Goal: Information Seeking & Learning: Find specific page/section

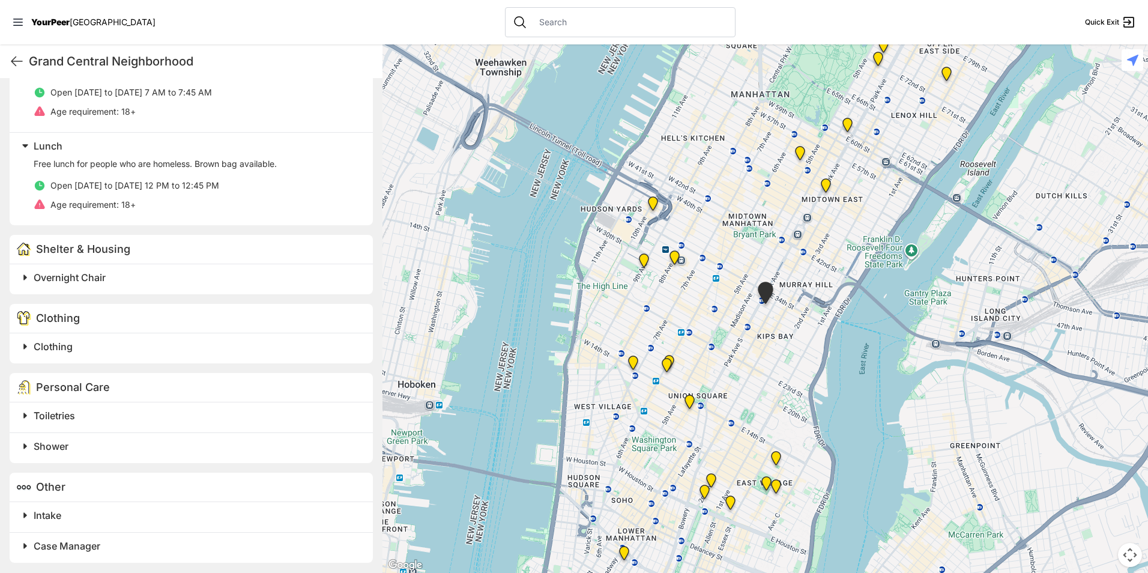
scroll to position [533, 0]
click at [88, 334] on div "Clothing" at bounding box center [191, 346] width 363 height 30
click at [81, 349] on h2 "Clothing" at bounding box center [196, 344] width 325 height 14
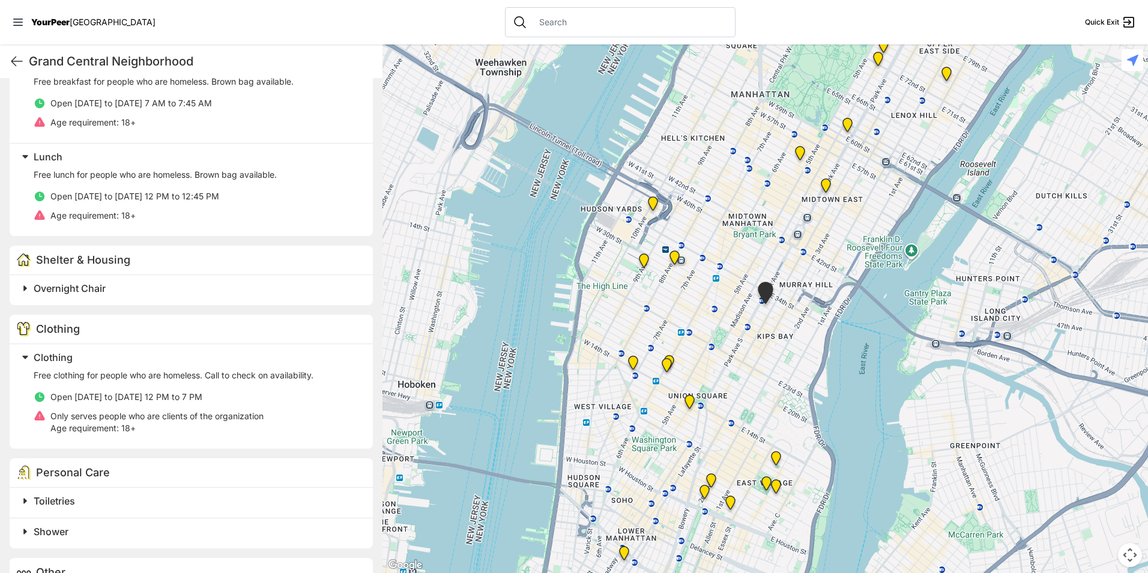
scroll to position [547, 0]
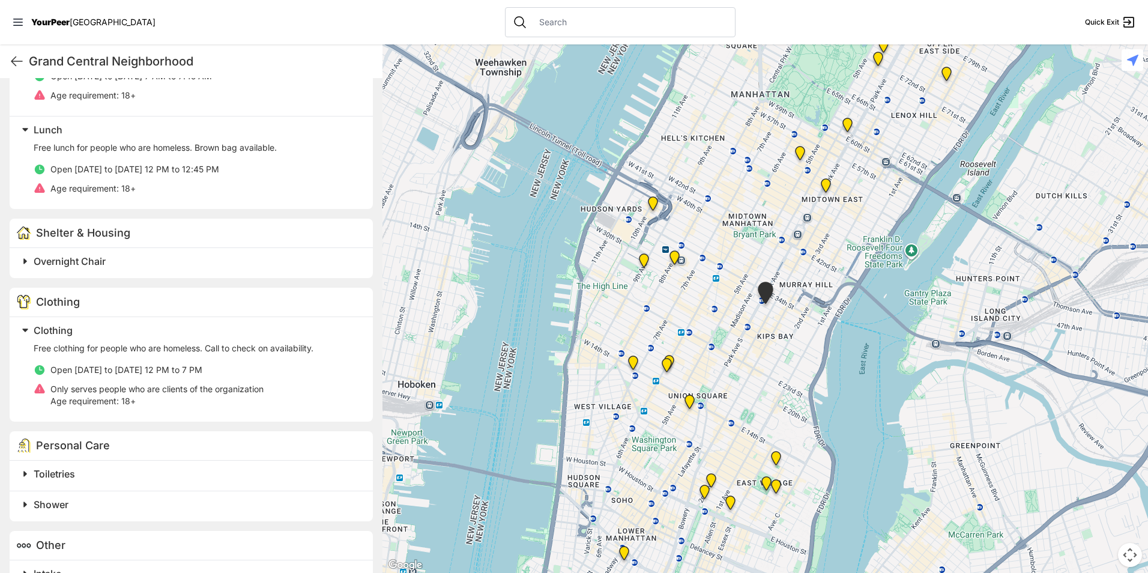
click at [688, 406] on img "Synagoge at Union Square" at bounding box center [689, 404] width 25 height 29
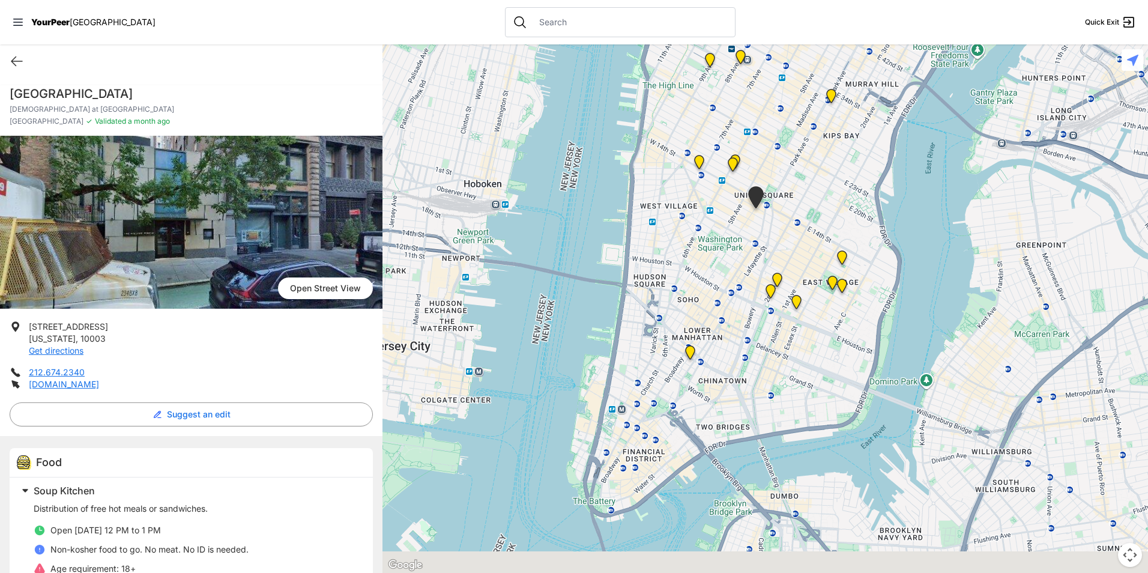
drag, startPoint x: 736, startPoint y: 404, endPoint x: 729, endPoint y: 304, distance: 99.3
click at [729, 304] on div at bounding box center [766, 308] width 766 height 528
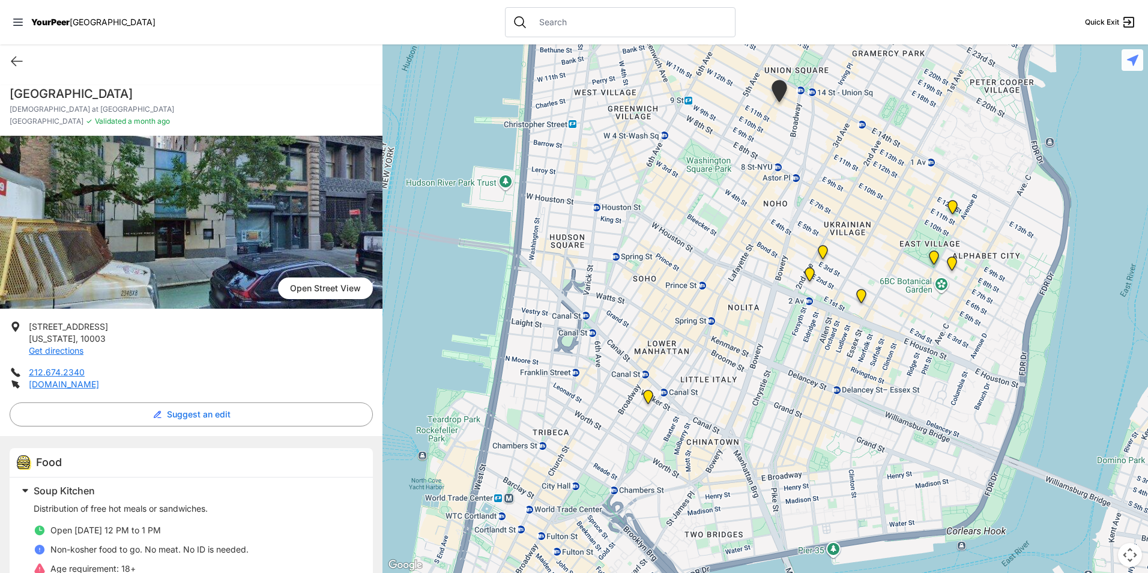
click at [954, 207] on img at bounding box center [952, 209] width 25 height 29
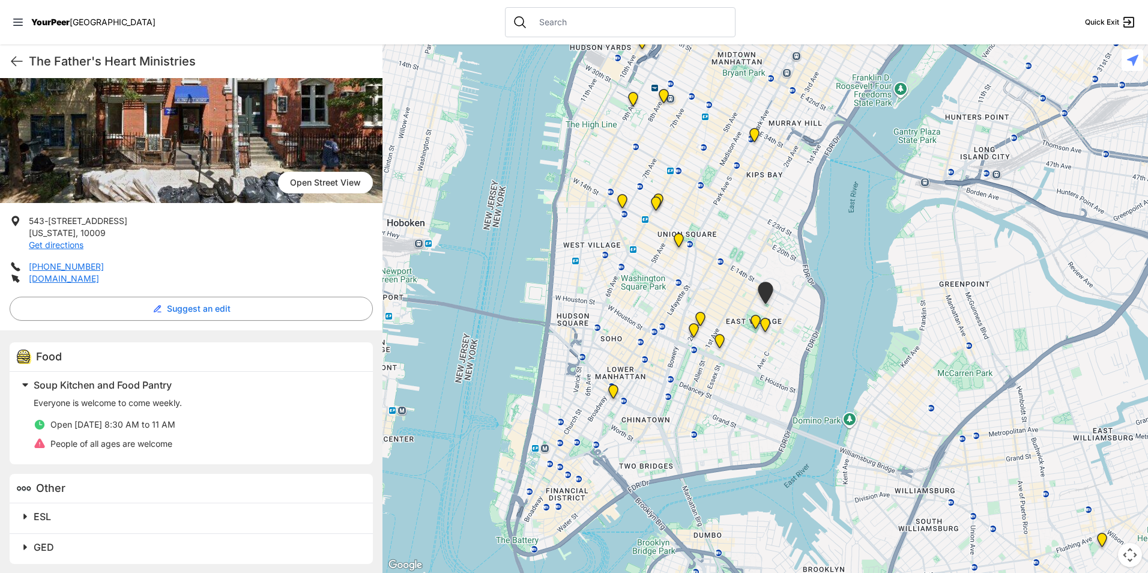
scroll to position [166, 0]
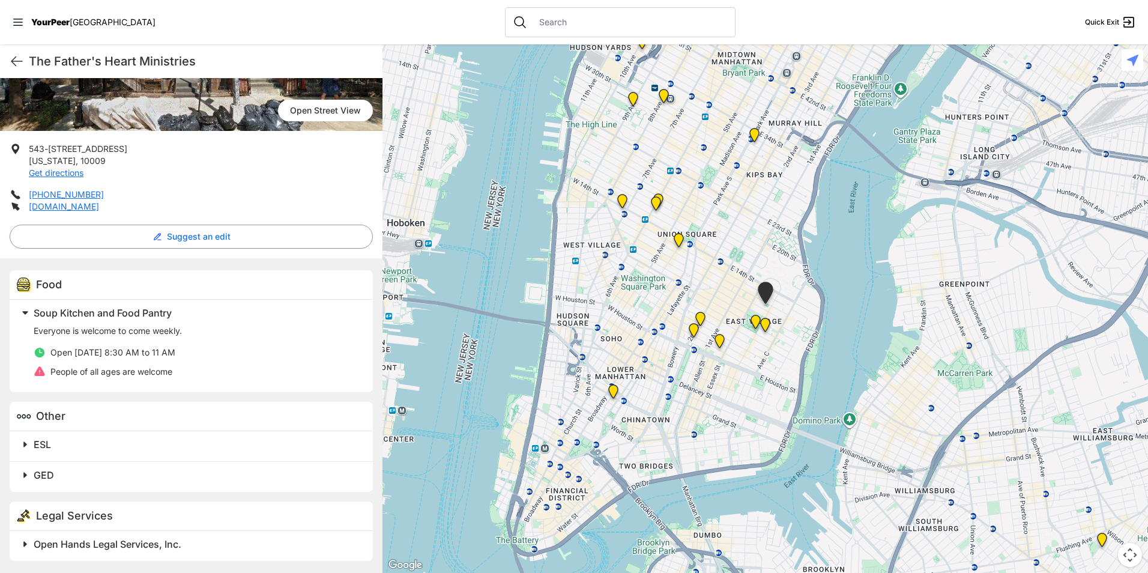
click at [751, 321] on img "Lunch in the Park" at bounding box center [755, 324] width 25 height 29
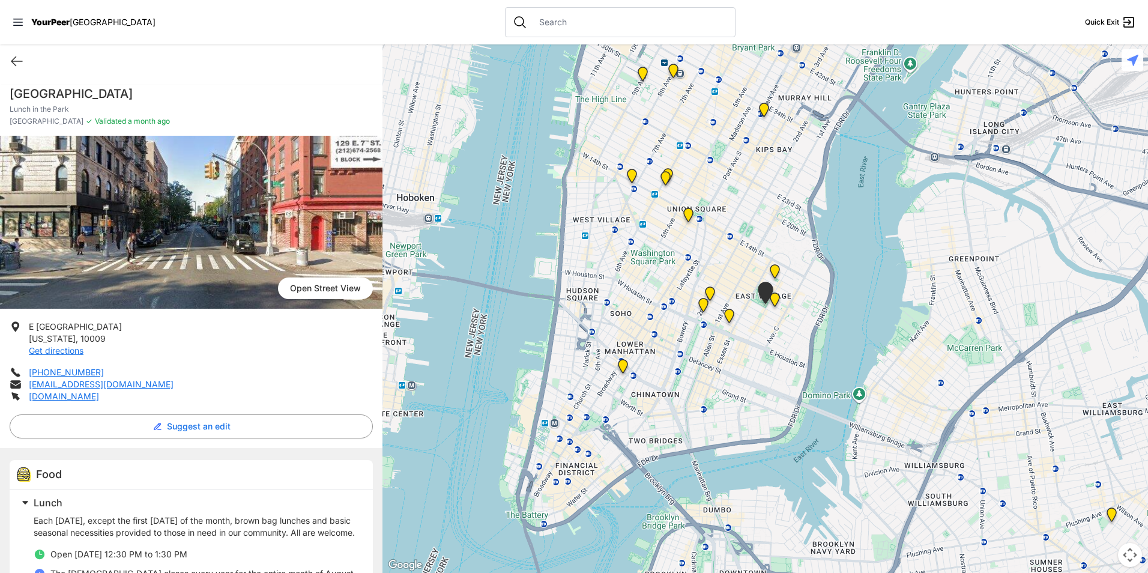
click at [728, 316] on img "University Community Social Services (UCSS)" at bounding box center [729, 318] width 25 height 29
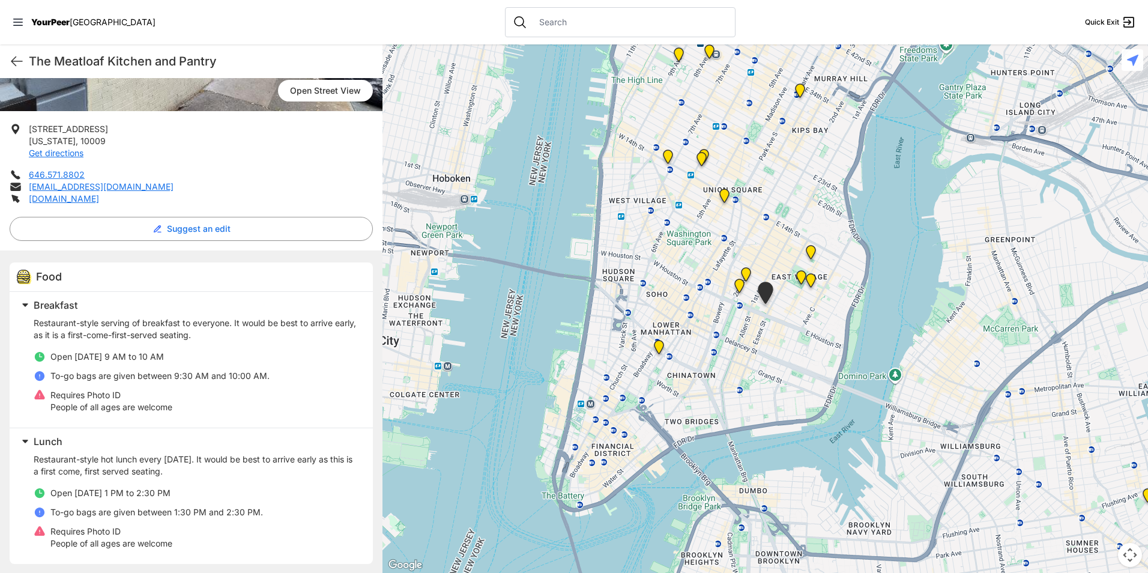
scroll to position [120, 0]
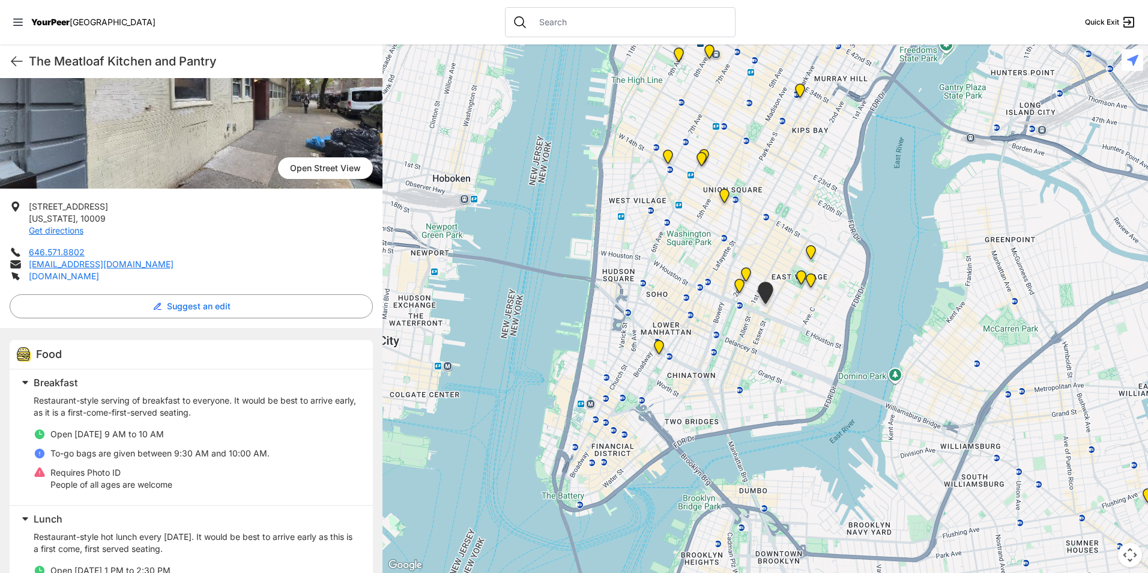
click at [95, 277] on link "[DOMAIN_NAME]" at bounding box center [64, 276] width 70 height 10
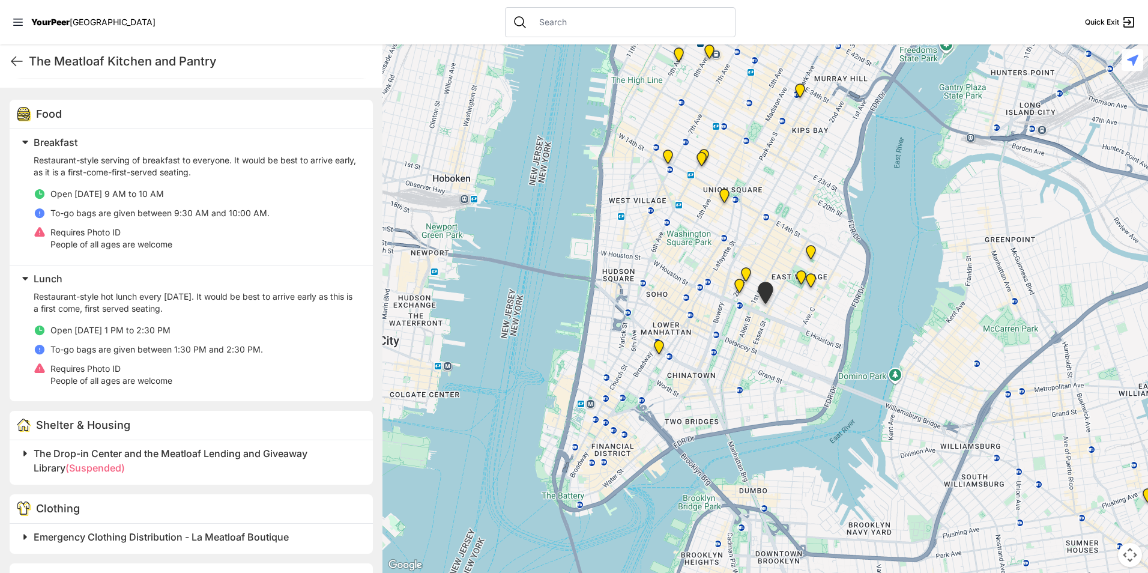
scroll to position [312, 0]
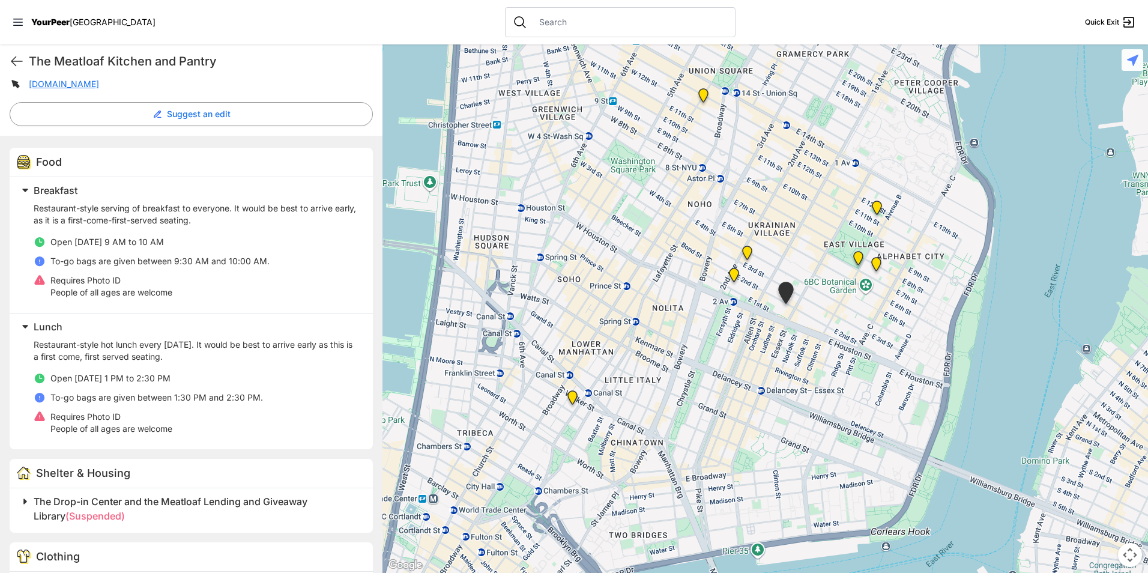
click at [733, 277] on img "St. Joseph House" at bounding box center [734, 277] width 25 height 29
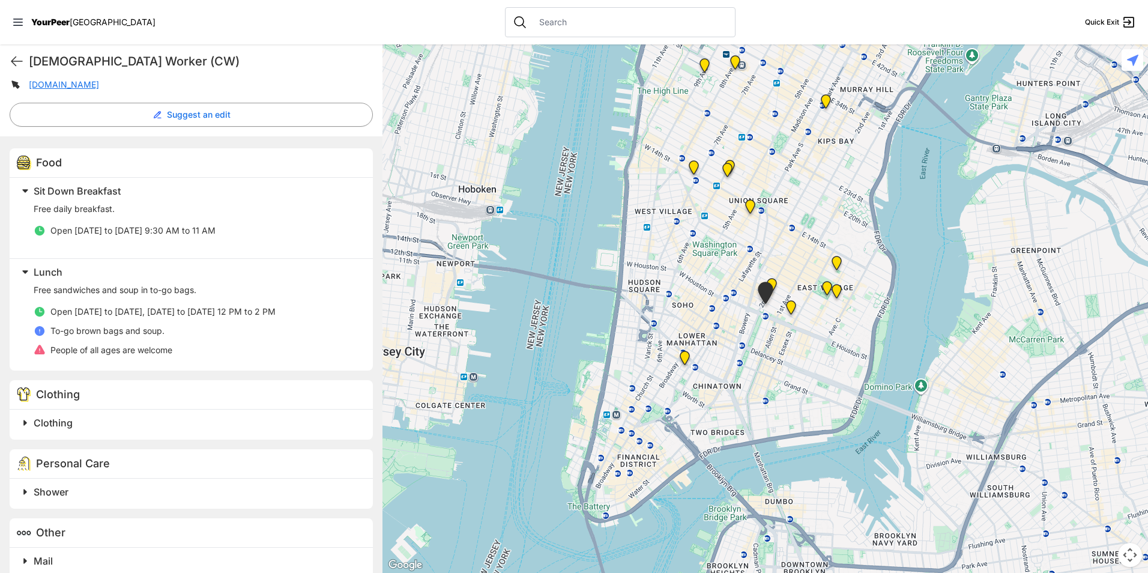
scroll to position [300, 0]
click at [147, 428] on h2 "Clothing" at bounding box center [196, 422] width 325 height 14
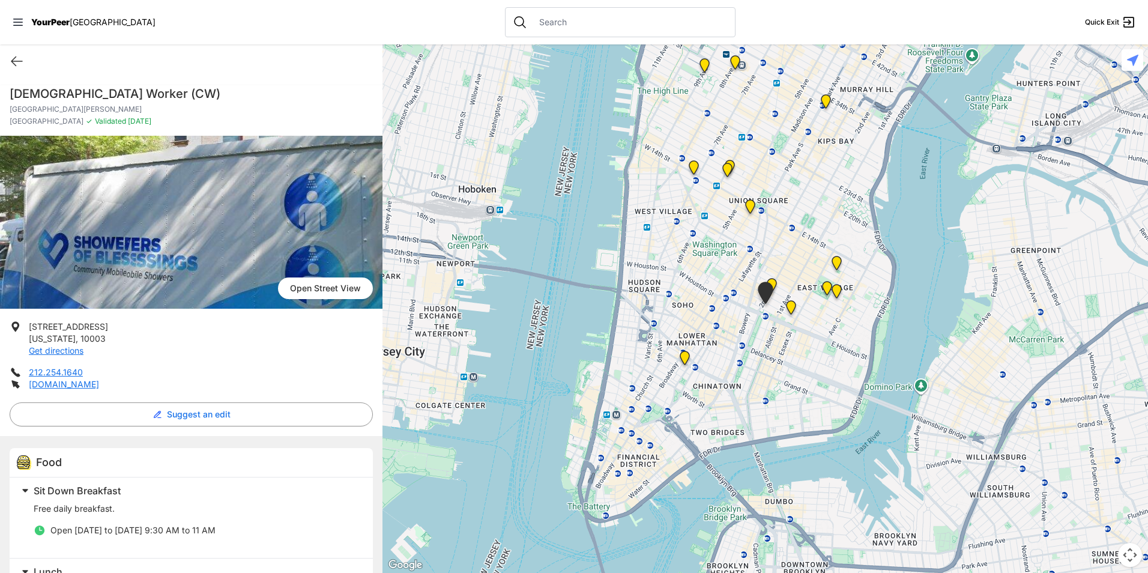
click at [100, 88] on h1 "[DEMOGRAPHIC_DATA] Worker (CW)" at bounding box center [191, 93] width 363 height 17
click at [100, 89] on h1 "[DEMOGRAPHIC_DATA] Worker (CW)" at bounding box center [191, 93] width 363 height 17
copy h1 "[DEMOGRAPHIC_DATA] Worker (CW)"
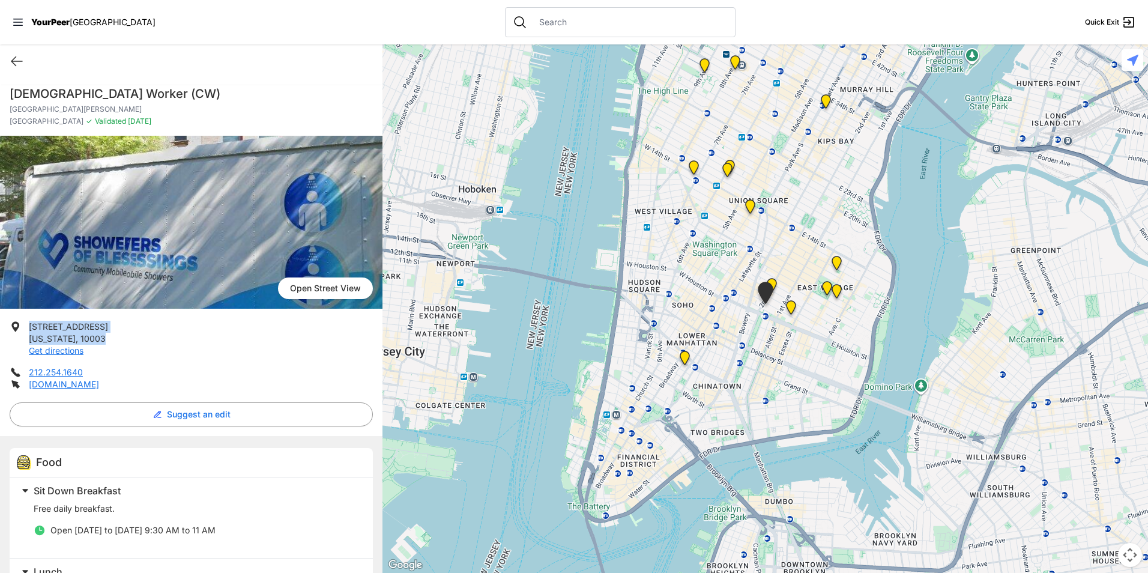
drag, startPoint x: 100, startPoint y: 337, endPoint x: 26, endPoint y: 327, distance: 74.5
click at [26, 327] on li "[STREET_ADDRESS][US_STATE] Get directions" at bounding box center [191, 339] width 363 height 36
drag, startPoint x: 26, startPoint y: 327, endPoint x: 34, endPoint y: 327, distance: 7.2
copy p "[STREET_ADDRESS][US_STATE]"
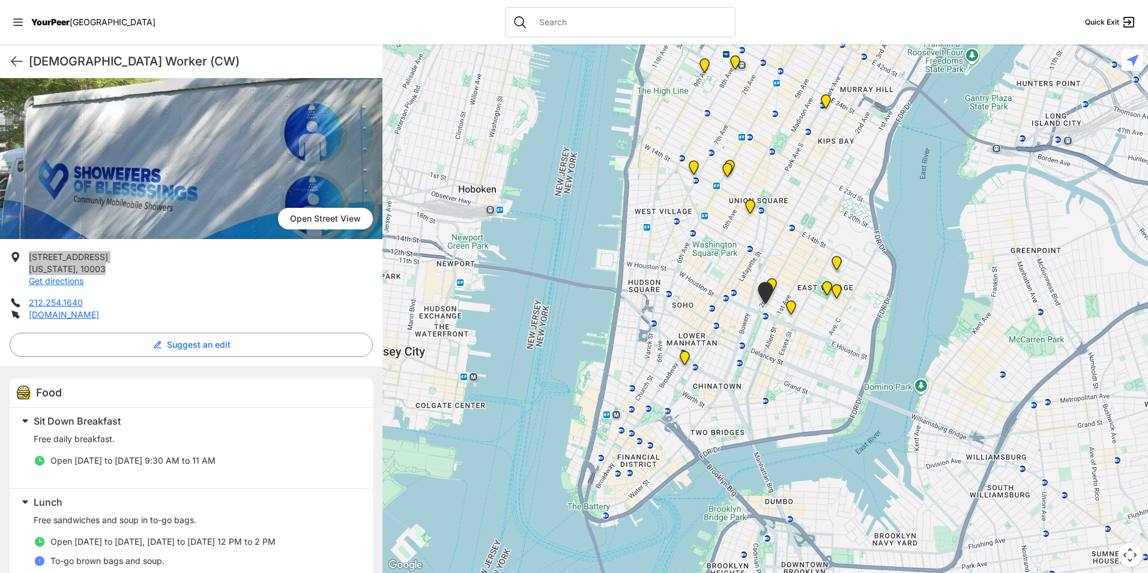
scroll to position [240, 0]
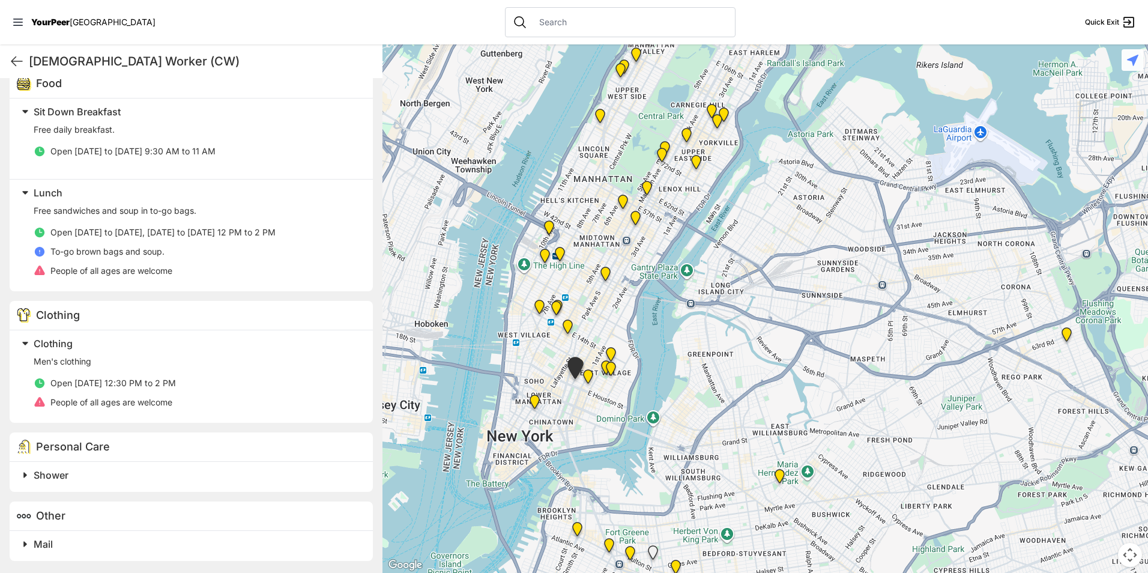
click at [109, 479] on h2 "Shower" at bounding box center [196, 475] width 325 height 14
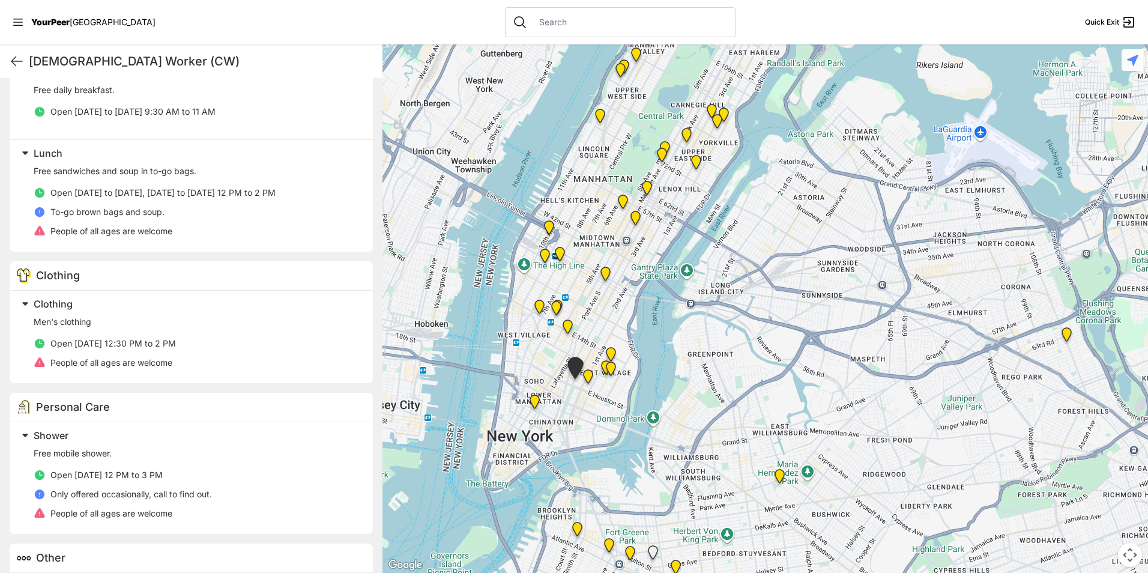
scroll to position [461, 0]
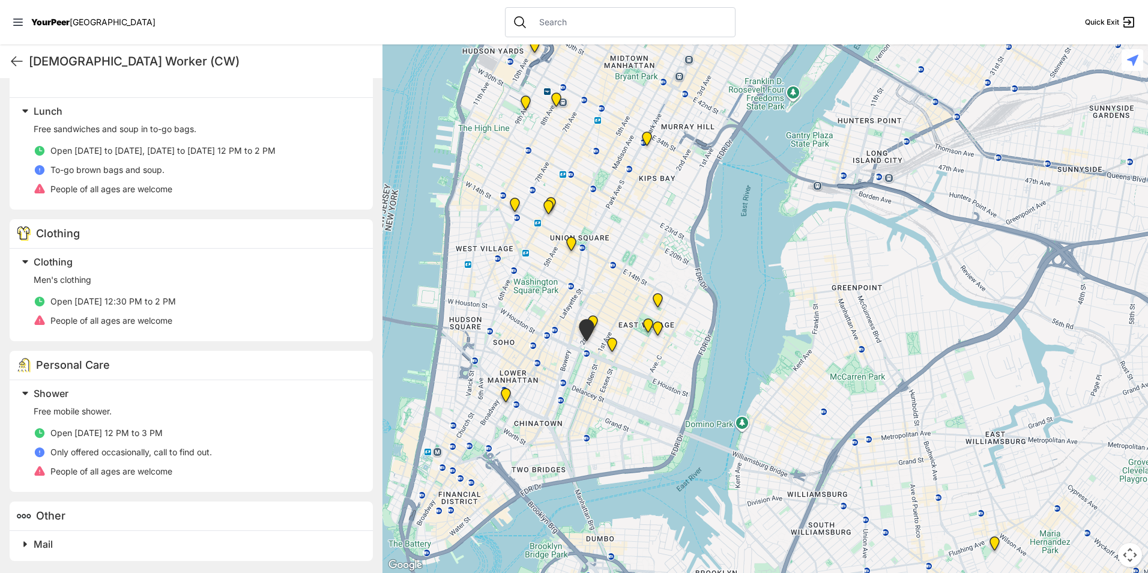
click at [504, 396] on img "Tribeca Campus/New York City Rescue Mission" at bounding box center [506, 397] width 25 height 29
click at [508, 402] on img "Tribeca Campus/New York City Rescue Mission" at bounding box center [506, 397] width 25 height 29
click at [509, 395] on img "Tribeca Campus/New York City Rescue Mission" at bounding box center [506, 397] width 25 height 29
click at [509, 394] on img "Tribeca Campus/New York City Rescue Mission" at bounding box center [506, 397] width 25 height 29
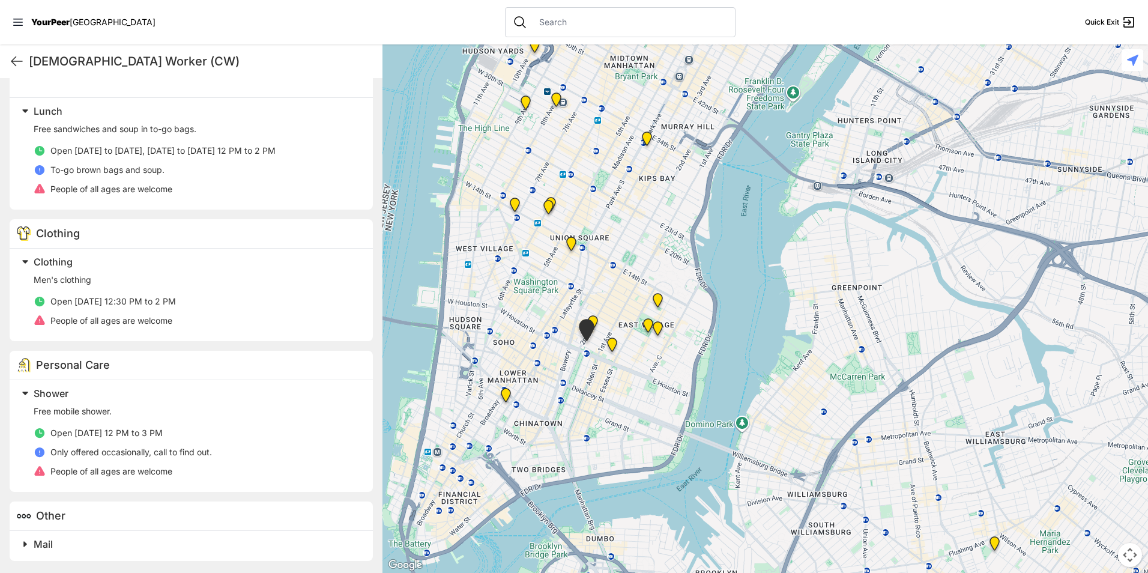
click at [509, 394] on img "Tribeca Campus/New York City Rescue Mission" at bounding box center [506, 397] width 25 height 29
click at [501, 399] on img "Tribeca Campus/New York City Rescue Mission" at bounding box center [506, 397] width 25 height 29
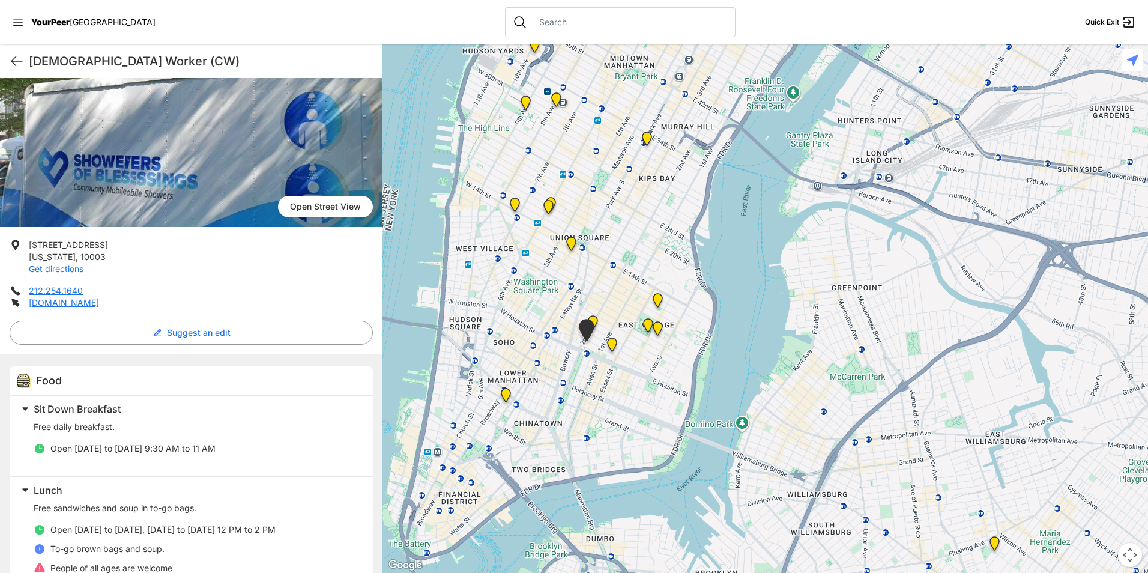
scroll to position [0, 0]
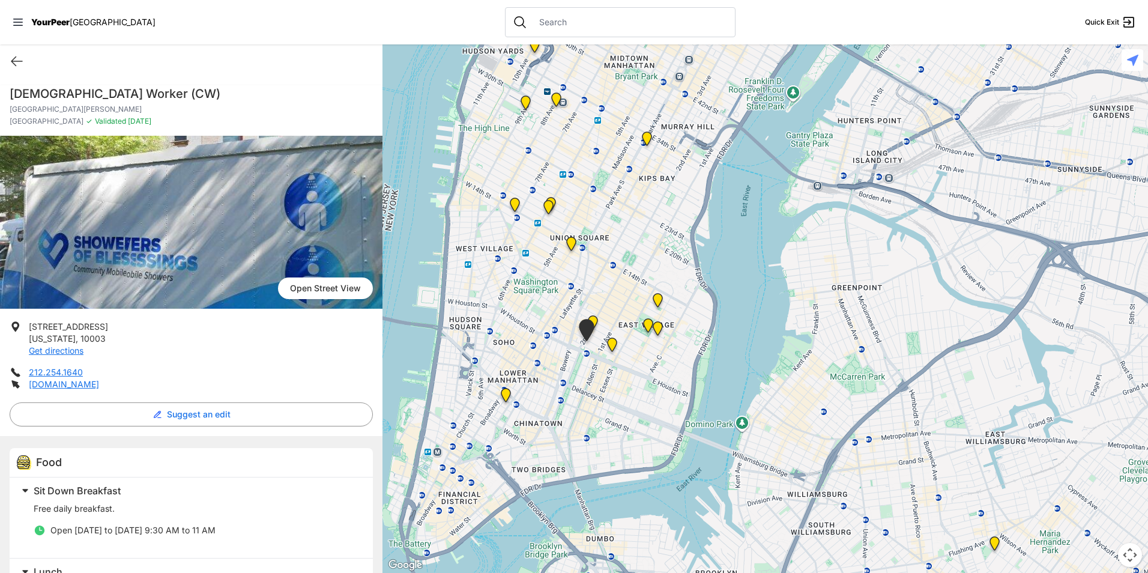
click at [502, 393] on img "Tribeca Campus/New York City Rescue Mission" at bounding box center [506, 397] width 25 height 29
click at [501, 391] on img "Tribeca Campus/New York City Rescue Mission" at bounding box center [506, 397] width 25 height 29
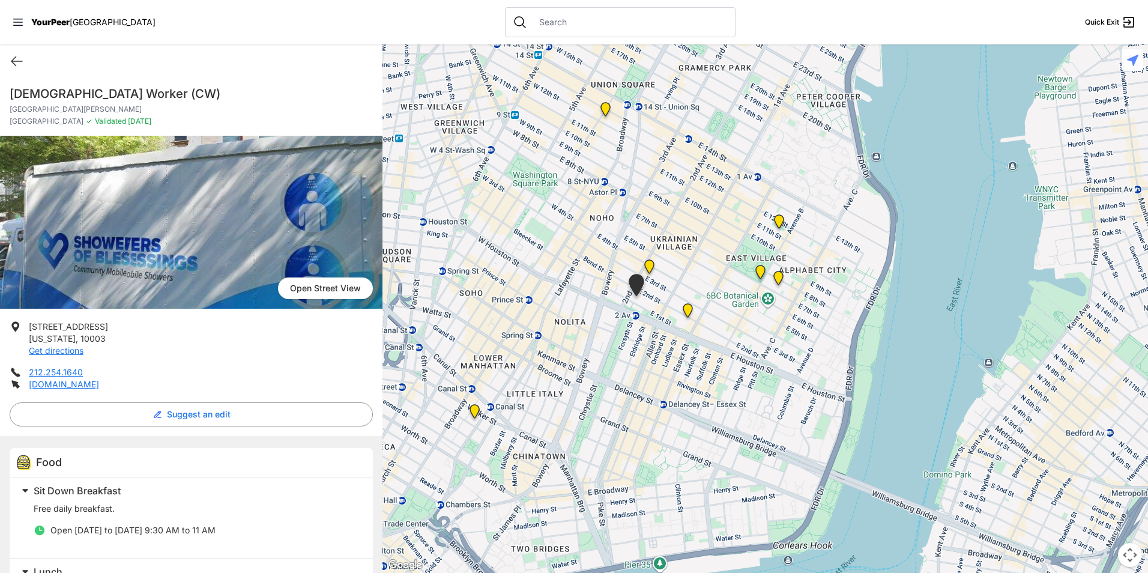
click at [476, 413] on img "Tribeca Campus/New York City Rescue Mission" at bounding box center [474, 413] width 25 height 29
click at [472, 402] on img "Tribeca Campus/New York City Rescue Mission" at bounding box center [474, 413] width 25 height 29
click at [476, 411] on img "Tribeca Campus/New York City Rescue Mission" at bounding box center [474, 413] width 25 height 29
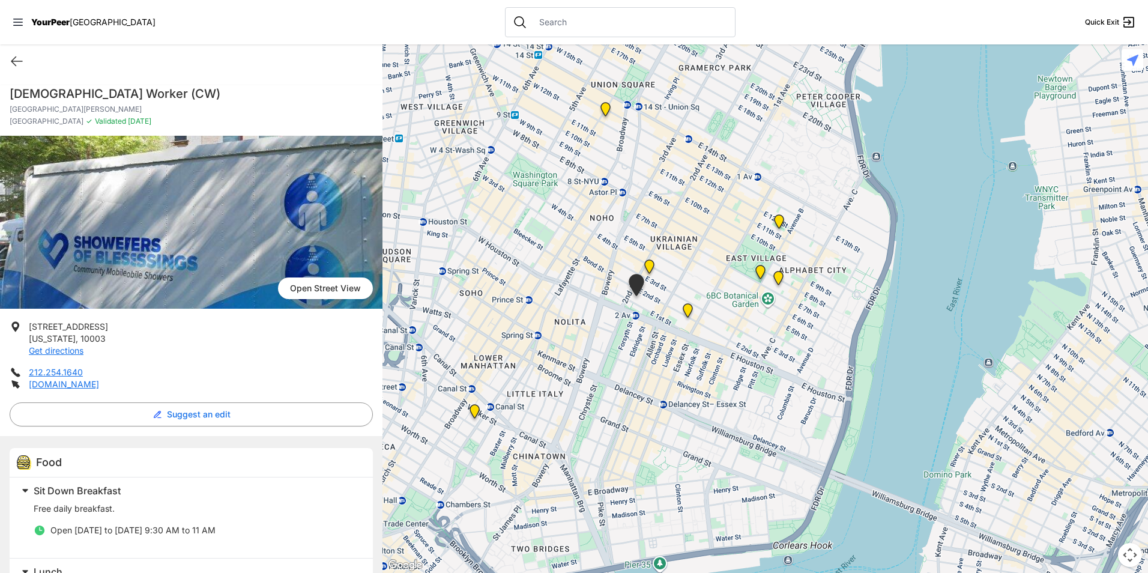
click at [476, 411] on img "Tribeca Campus/New York City Rescue Mission" at bounding box center [474, 413] width 25 height 29
click at [689, 308] on img "University Community Social Services (UCSS)" at bounding box center [688, 312] width 25 height 29
click at [688, 309] on img "University Community Social Services (UCSS)" at bounding box center [688, 312] width 25 height 29
click at [685, 310] on img "University Community Social Services (UCSS)" at bounding box center [688, 312] width 25 height 29
click at [20, 63] on icon at bounding box center [17, 61] width 14 height 14
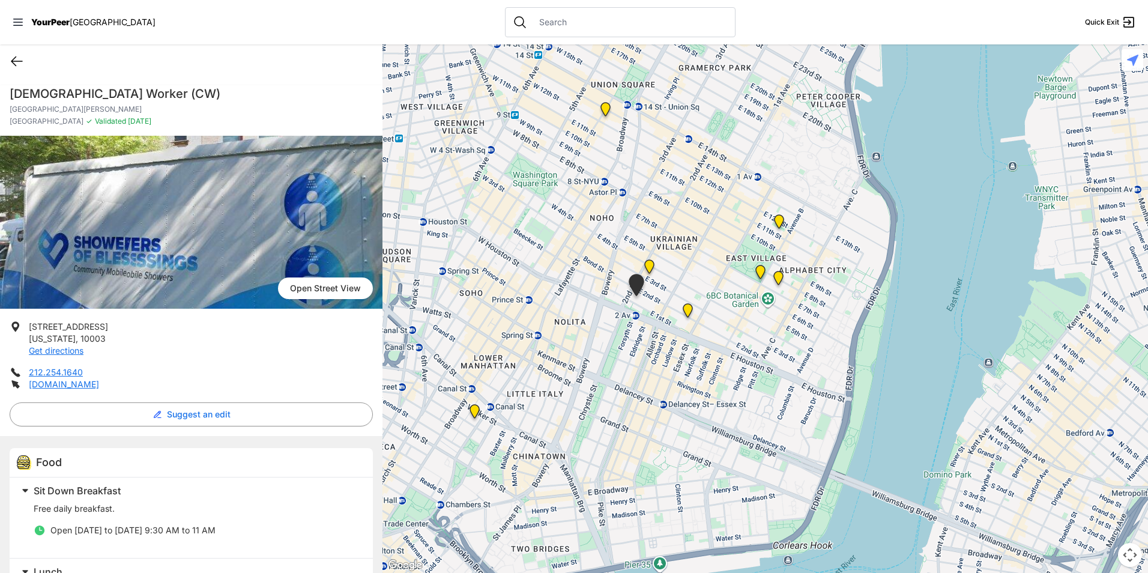
drag, startPoint x: 20, startPoint y: 56, endPoint x: 10, endPoint y: 61, distance: 11.0
click at [13, 59] on icon at bounding box center [17, 61] width 14 height 14
click at [10, 62] on icon at bounding box center [17, 61] width 14 height 14
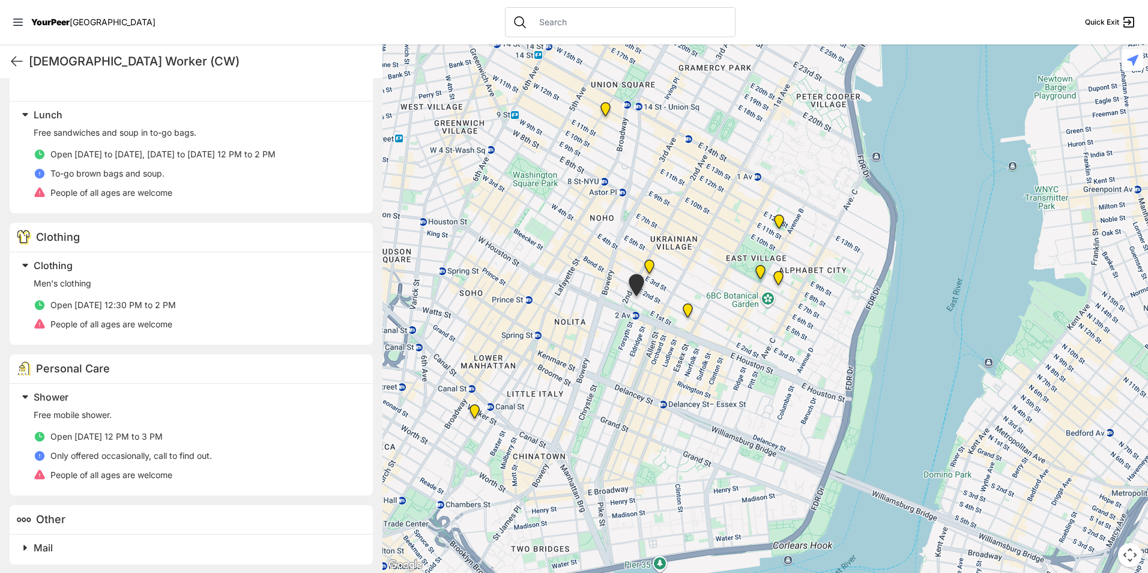
scroll to position [461, 0]
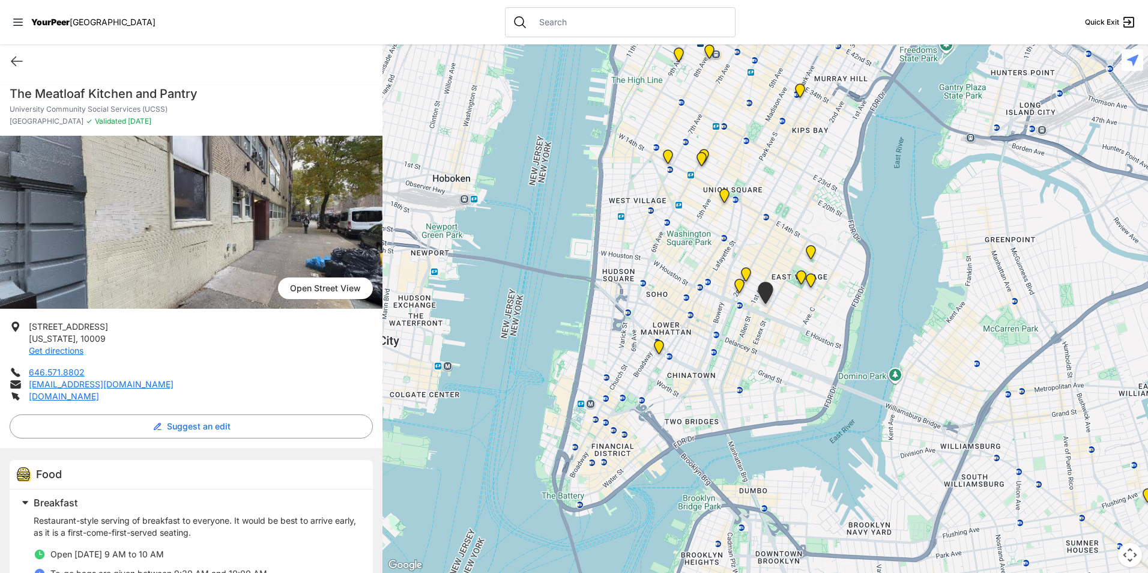
click at [657, 343] on img "Tribeca Campus/New York City Rescue Mission" at bounding box center [659, 349] width 25 height 29
click at [661, 346] on img "Tribeca Campus/New York City Rescue Mission" at bounding box center [659, 349] width 25 height 29
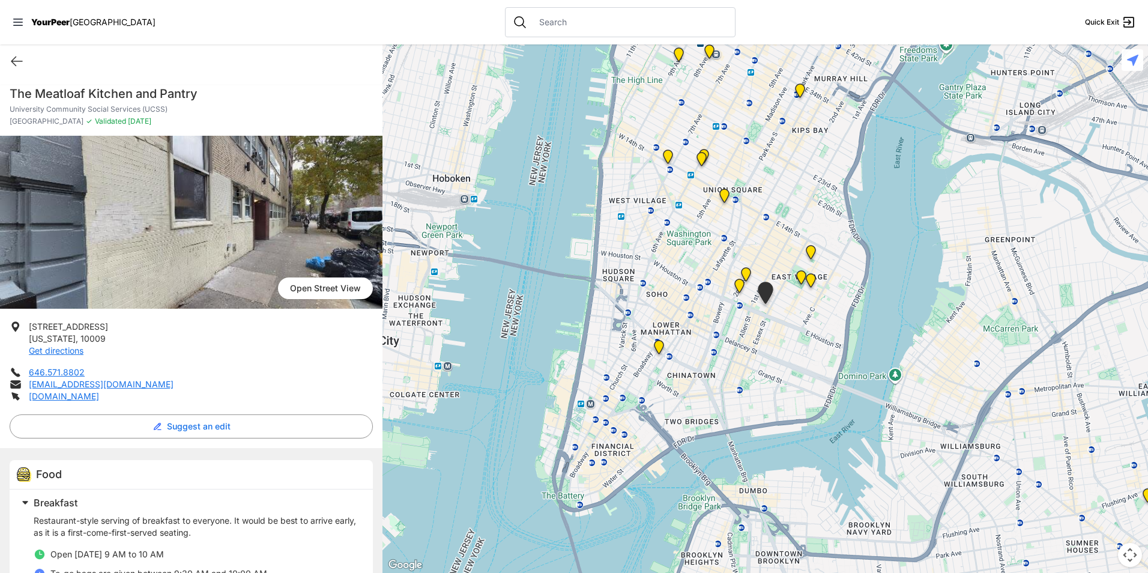
click at [661, 346] on img "Tribeca Campus/New York City Rescue Mission" at bounding box center [659, 349] width 25 height 29
click at [743, 280] on img "St. Joseph House" at bounding box center [739, 288] width 25 height 29
click at [742, 283] on img "St. Joseph House" at bounding box center [739, 288] width 25 height 29
click at [741, 283] on img "St. Joseph House" at bounding box center [739, 288] width 25 height 29
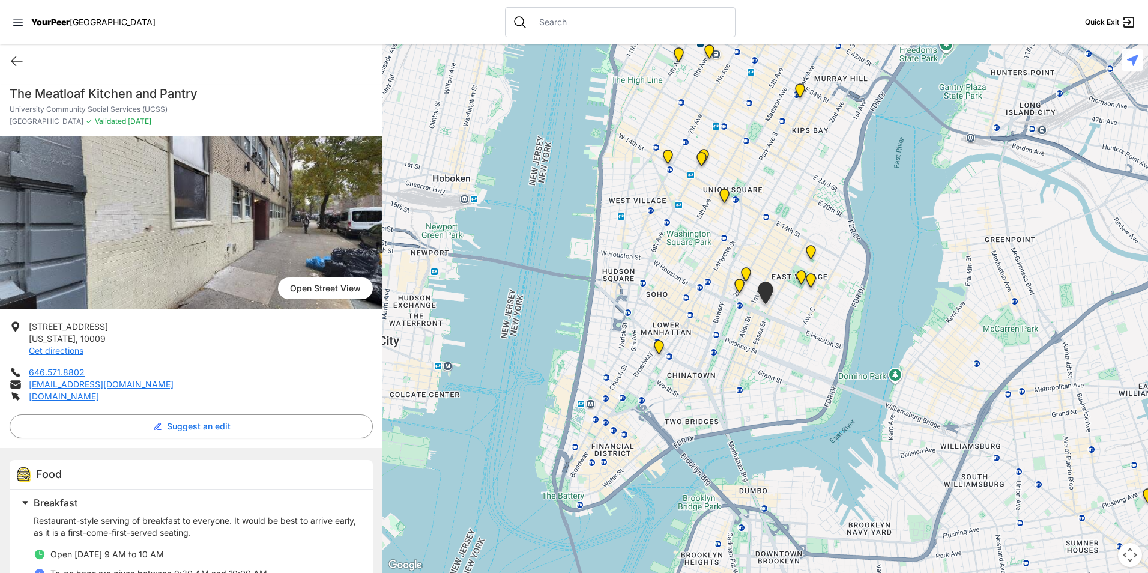
click at [64, 25] on span "YourPeer" at bounding box center [50, 22] width 38 height 10
click at [71, 22] on span "[GEOGRAPHIC_DATA]" at bounding box center [113, 22] width 86 height 10
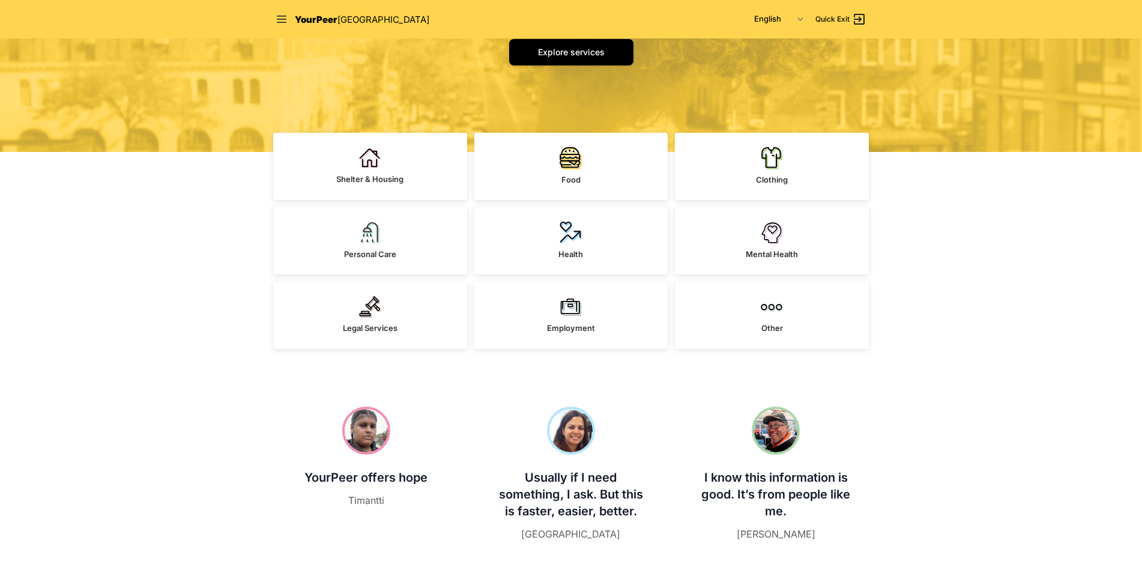
scroll to position [60, 0]
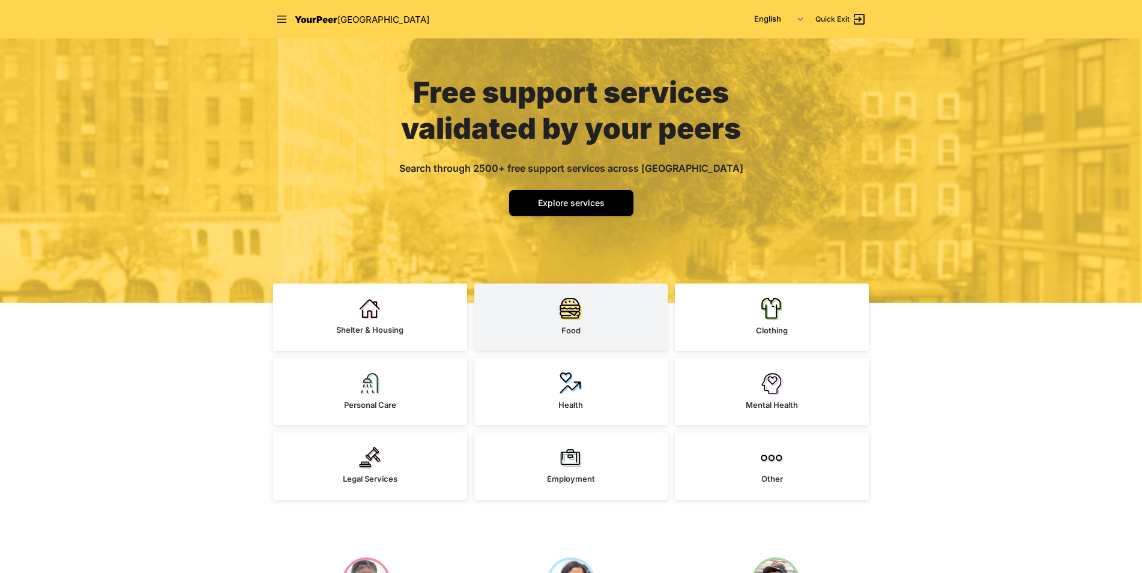
click at [567, 316] on img at bounding box center [571, 308] width 22 height 23
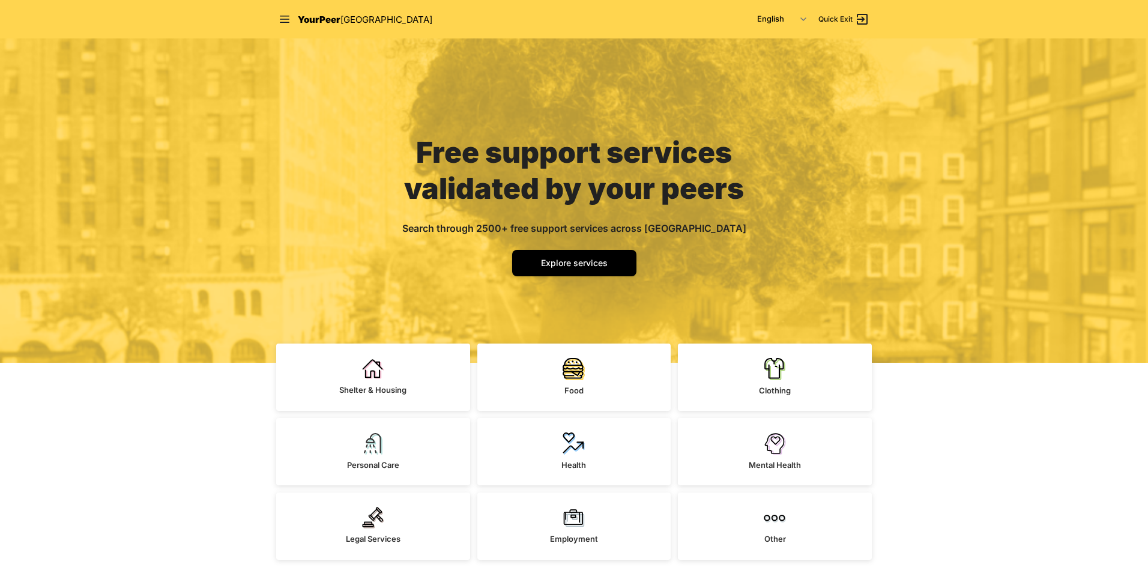
select select "recentlyUpdated"
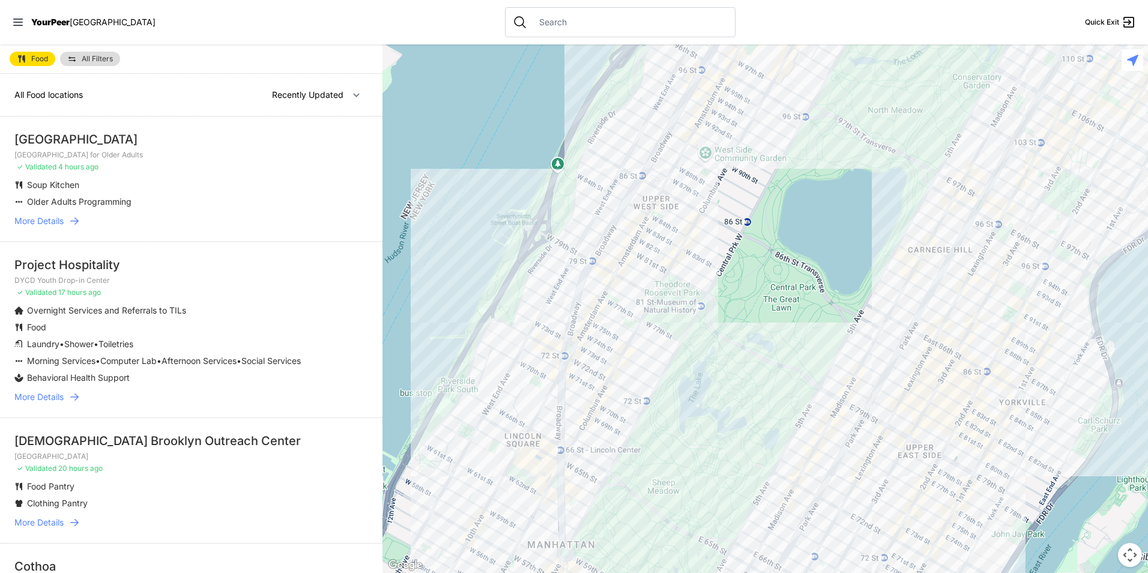
scroll to position [360, 0]
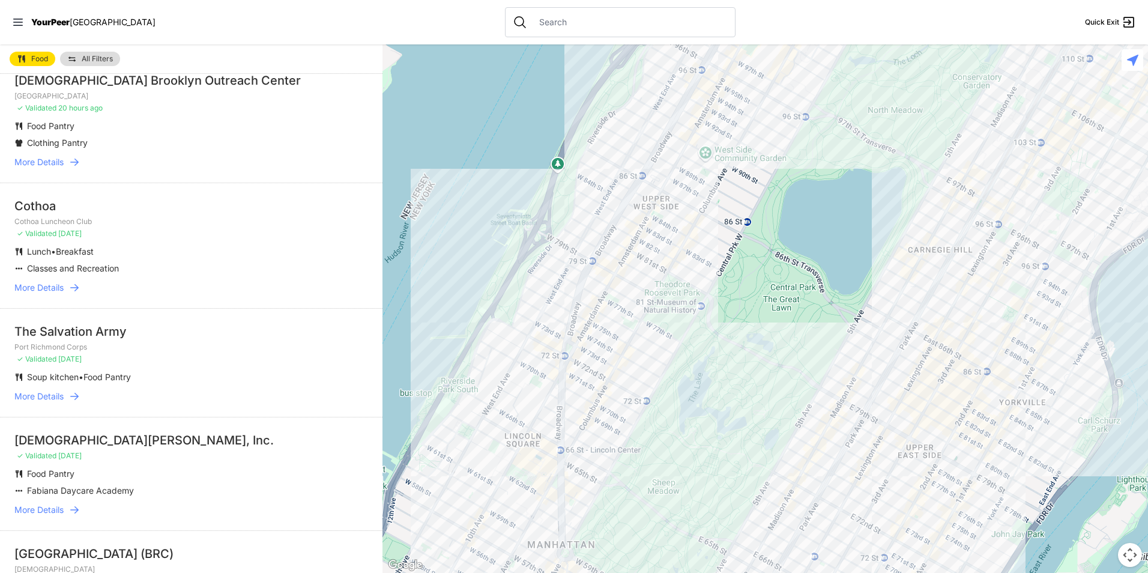
click at [553, 30] on div at bounding box center [620, 22] width 231 height 30
click at [557, 22] on input "text" at bounding box center [630, 22] width 196 height 12
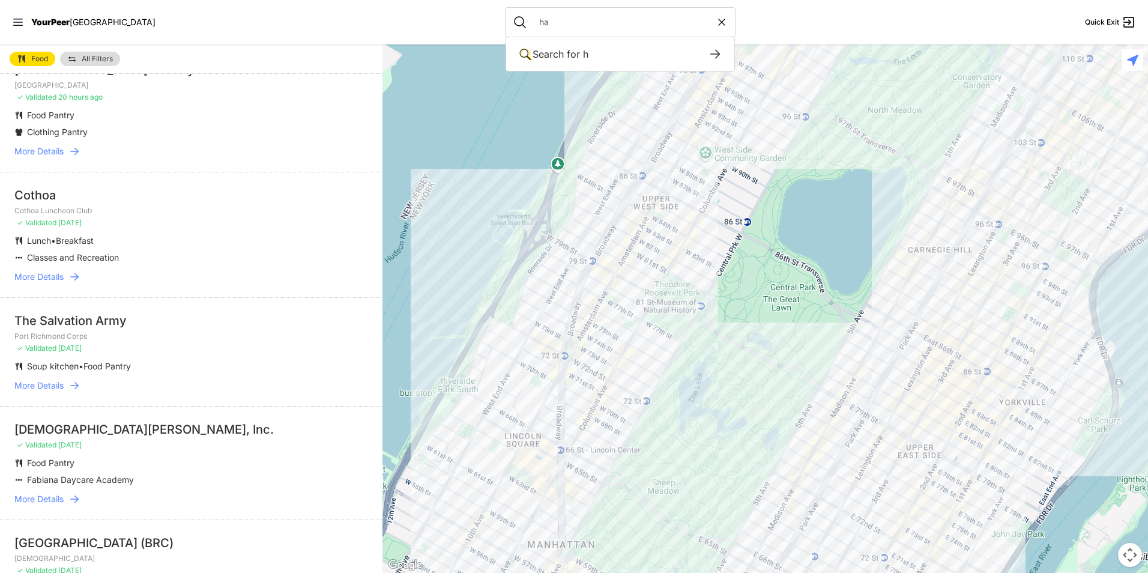
scroll to position [350, 0]
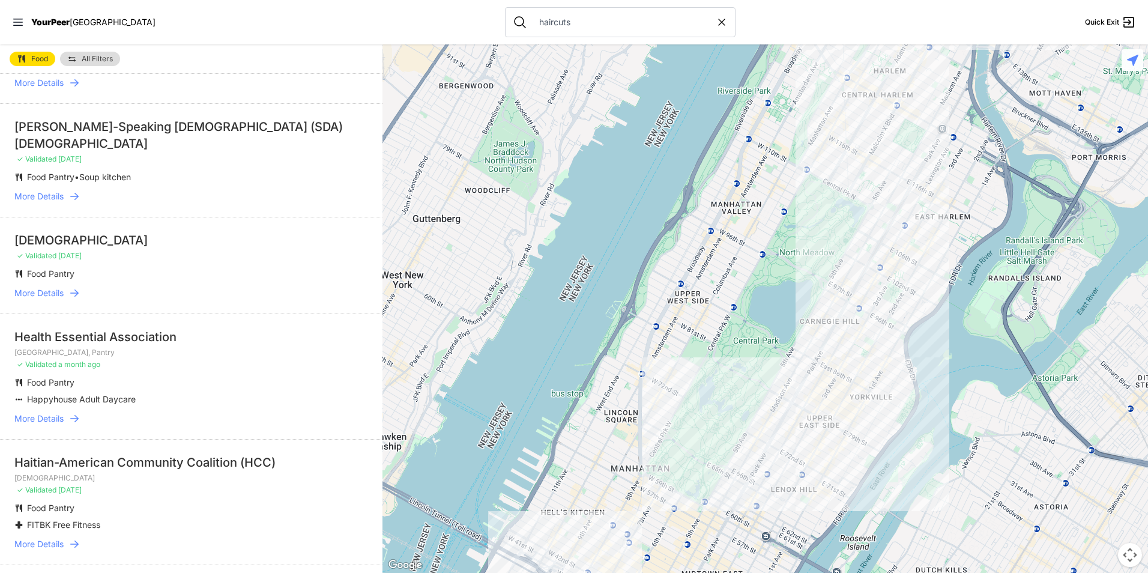
type input "haircuts"
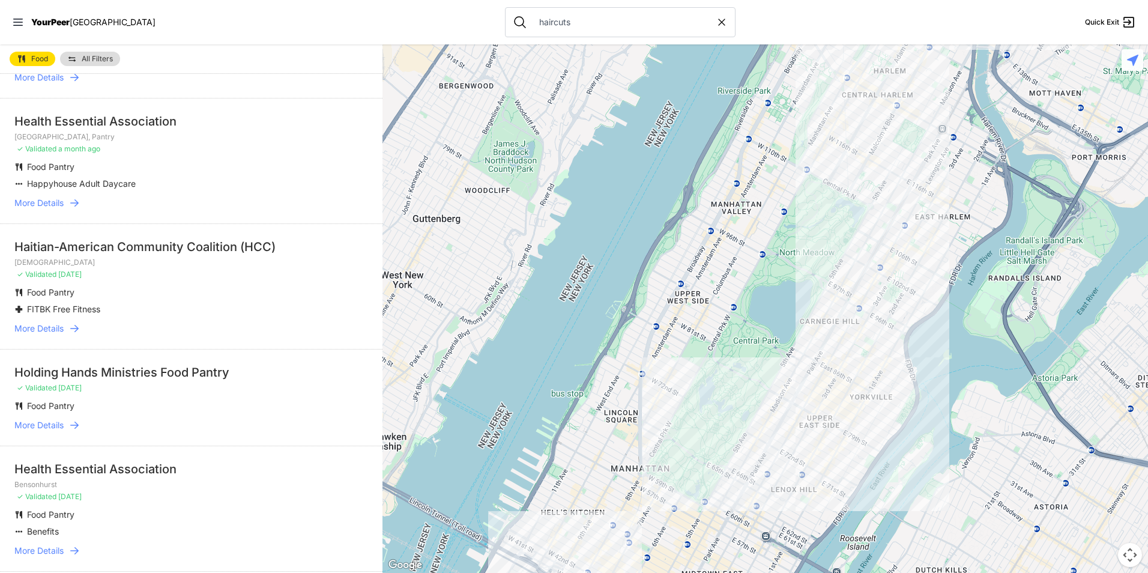
scroll to position [650, 0]
